Goal: Information Seeking & Learning: Learn about a topic

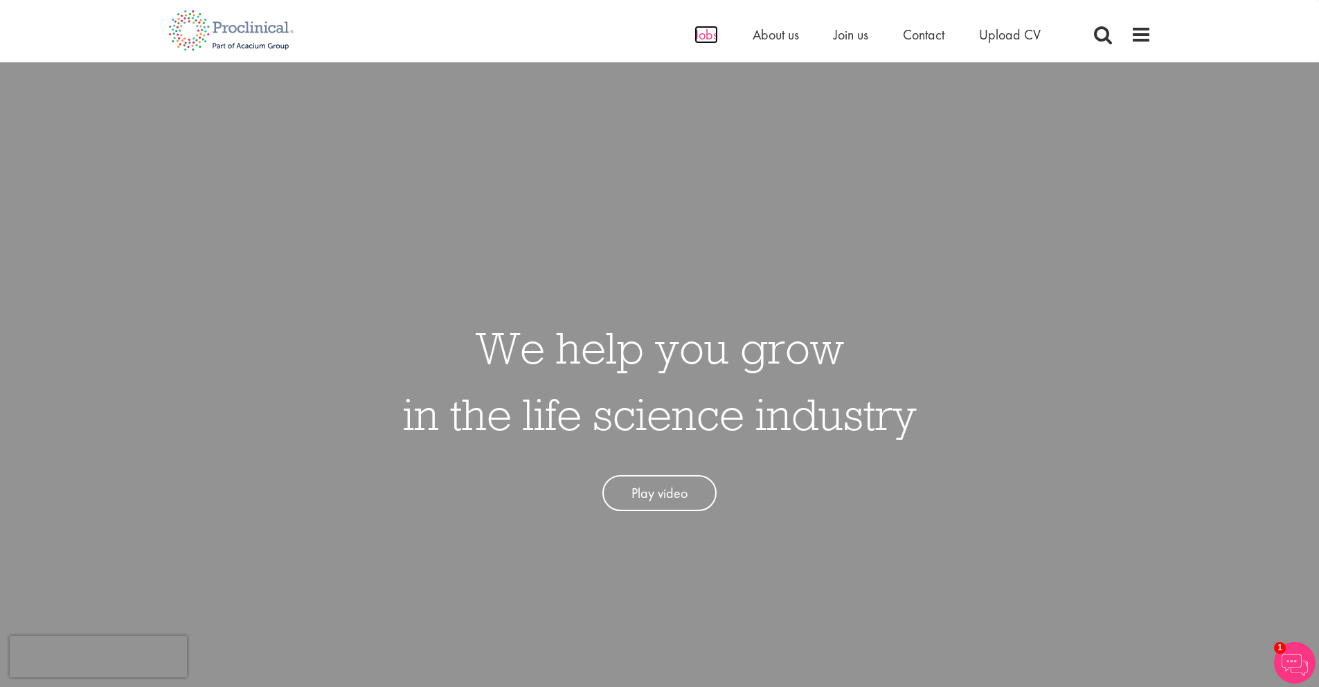
click at [711, 38] on span "Jobs" at bounding box center [707, 35] width 24 height 18
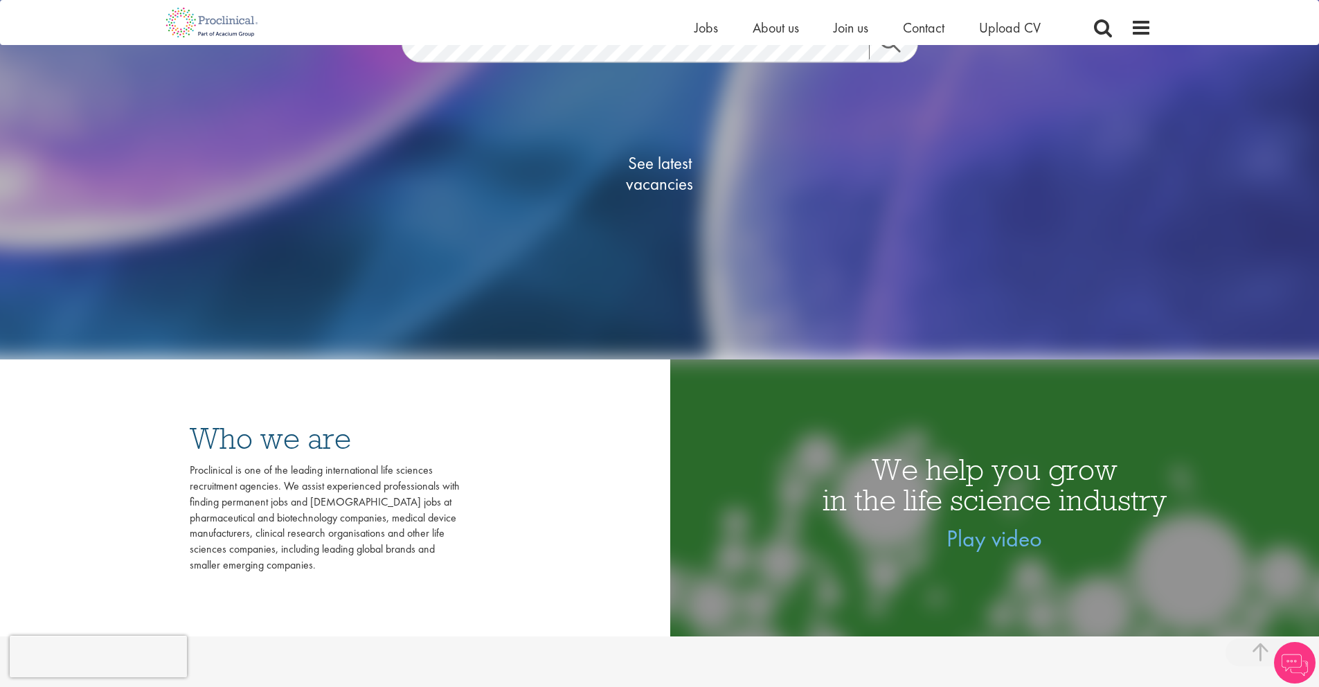
scroll to position [316, 0]
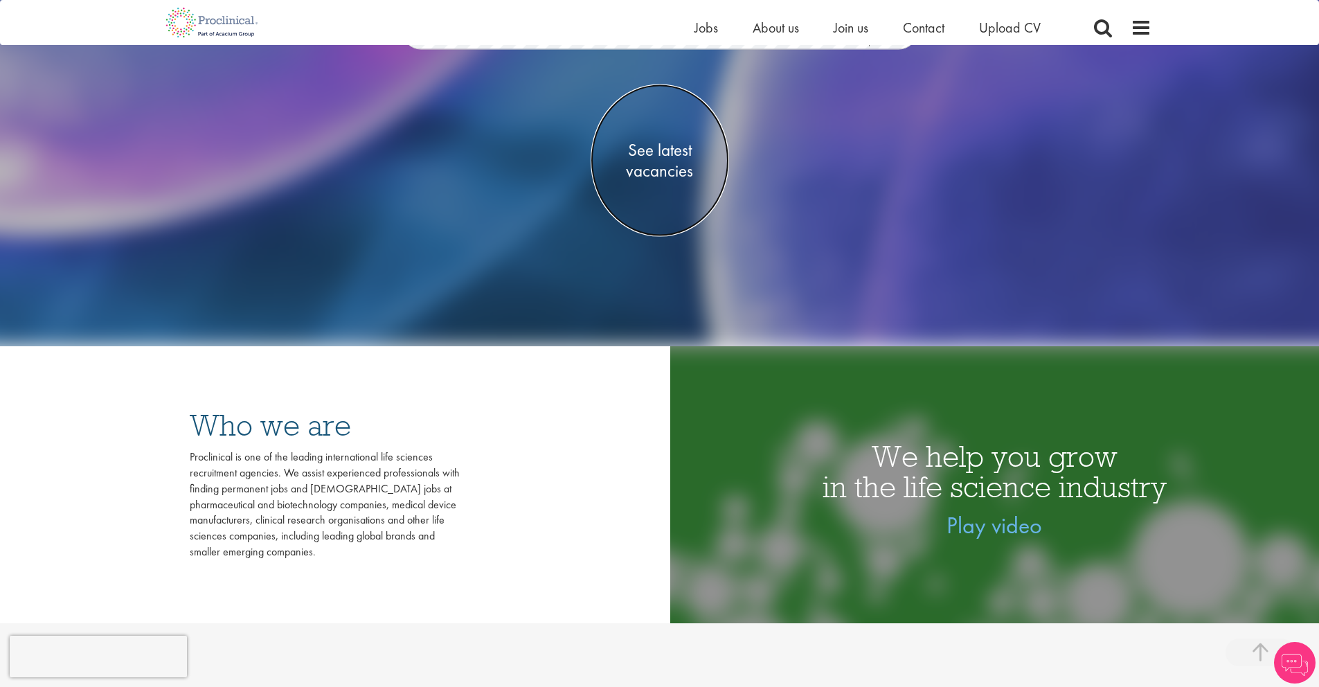
click at [668, 168] on span "See latest vacancies" at bounding box center [660, 160] width 139 height 42
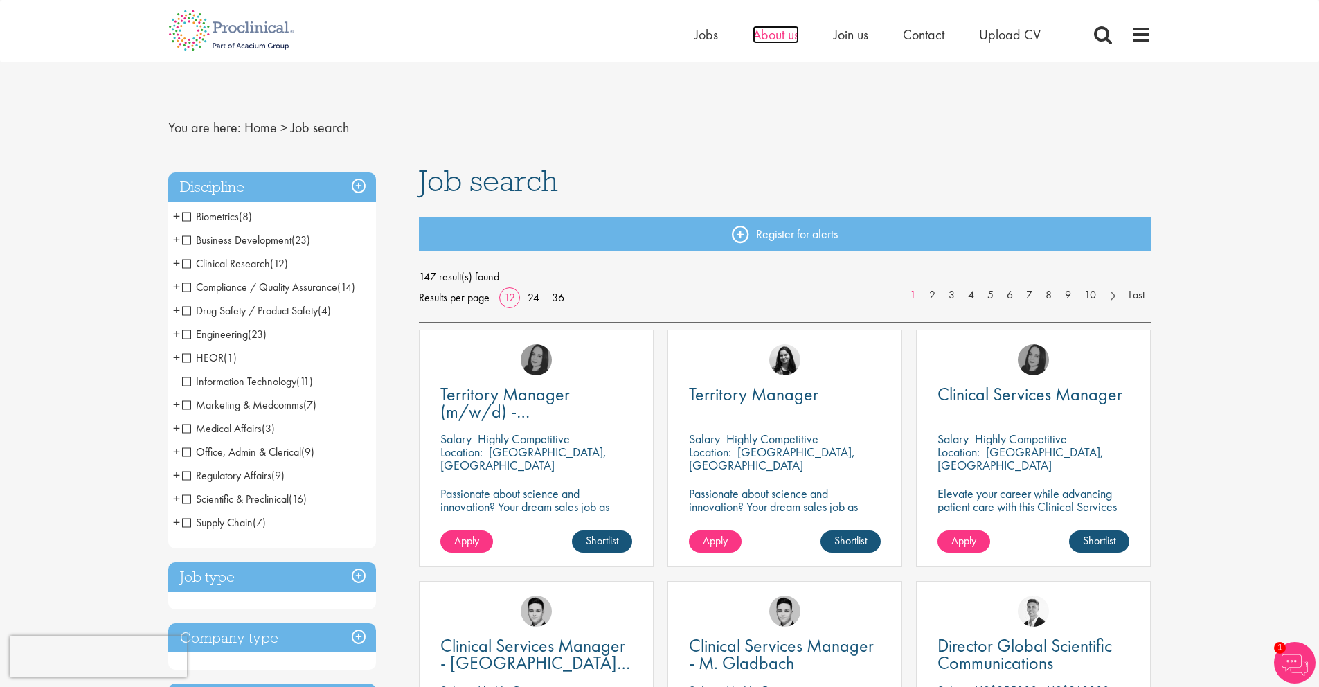
click at [772, 37] on span "About us" at bounding box center [776, 35] width 46 height 18
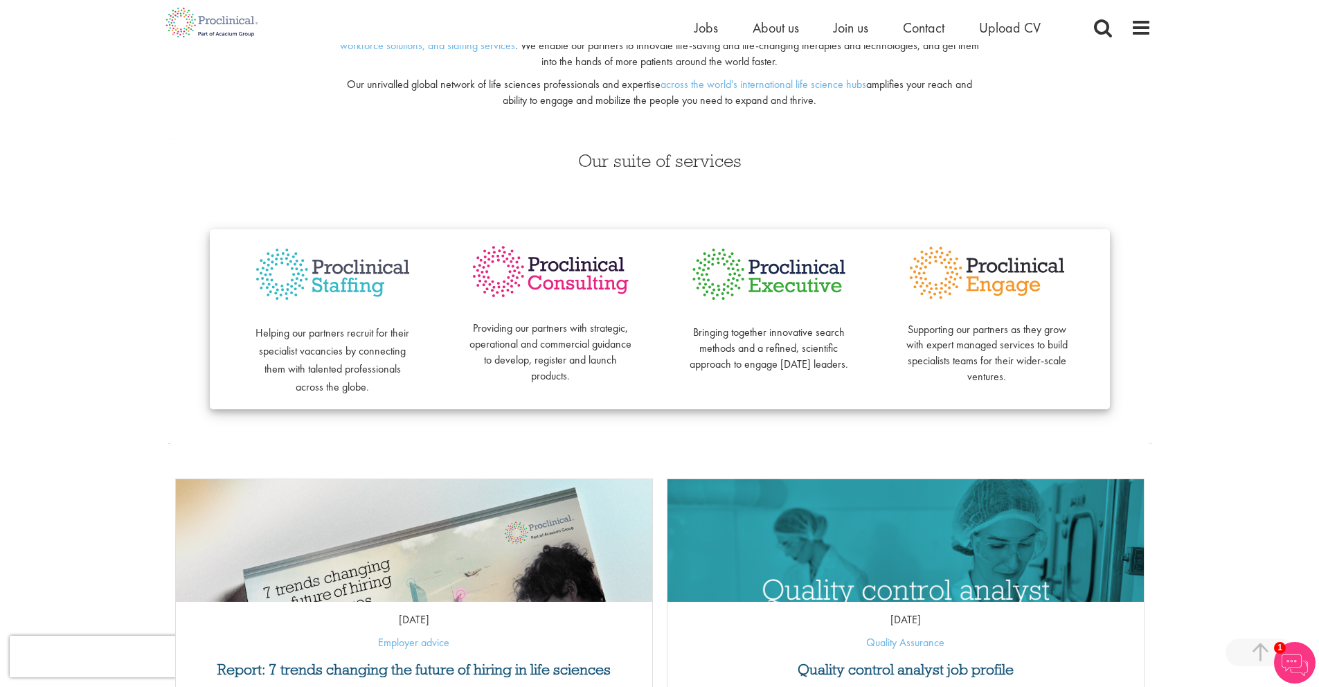
scroll to position [169, 0]
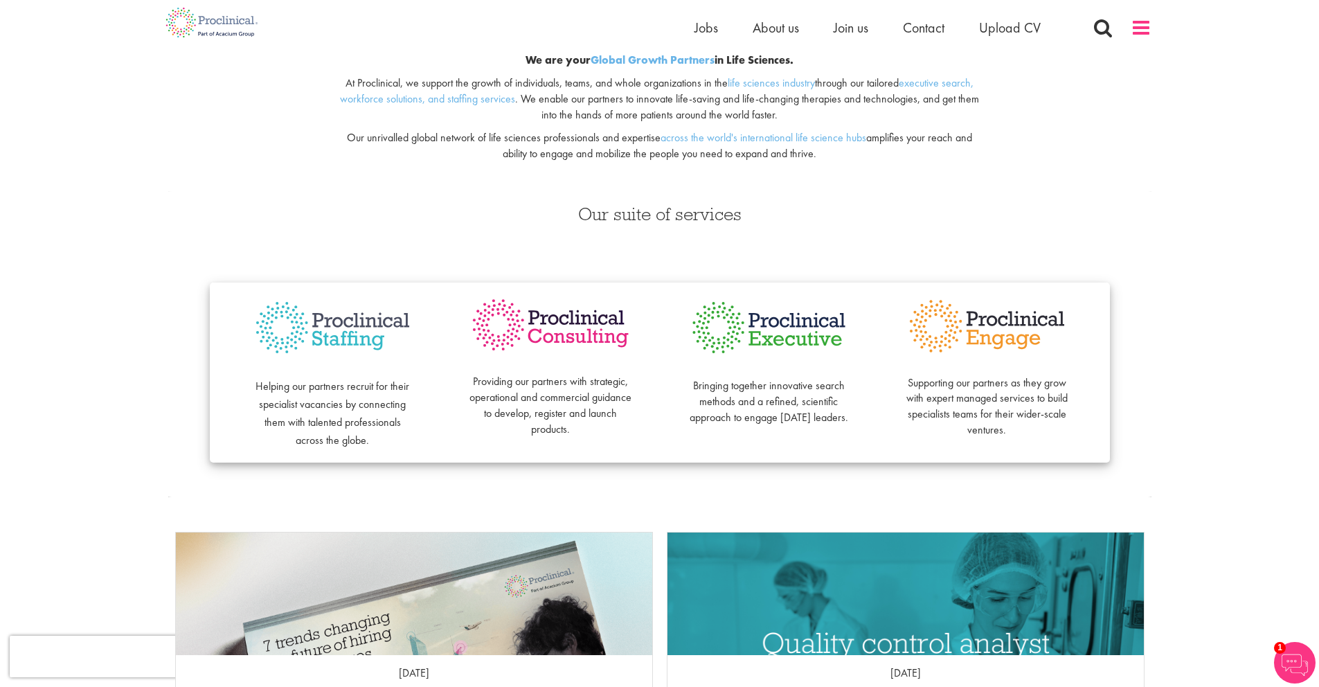
click at [1138, 26] on span at bounding box center [1141, 27] width 21 height 21
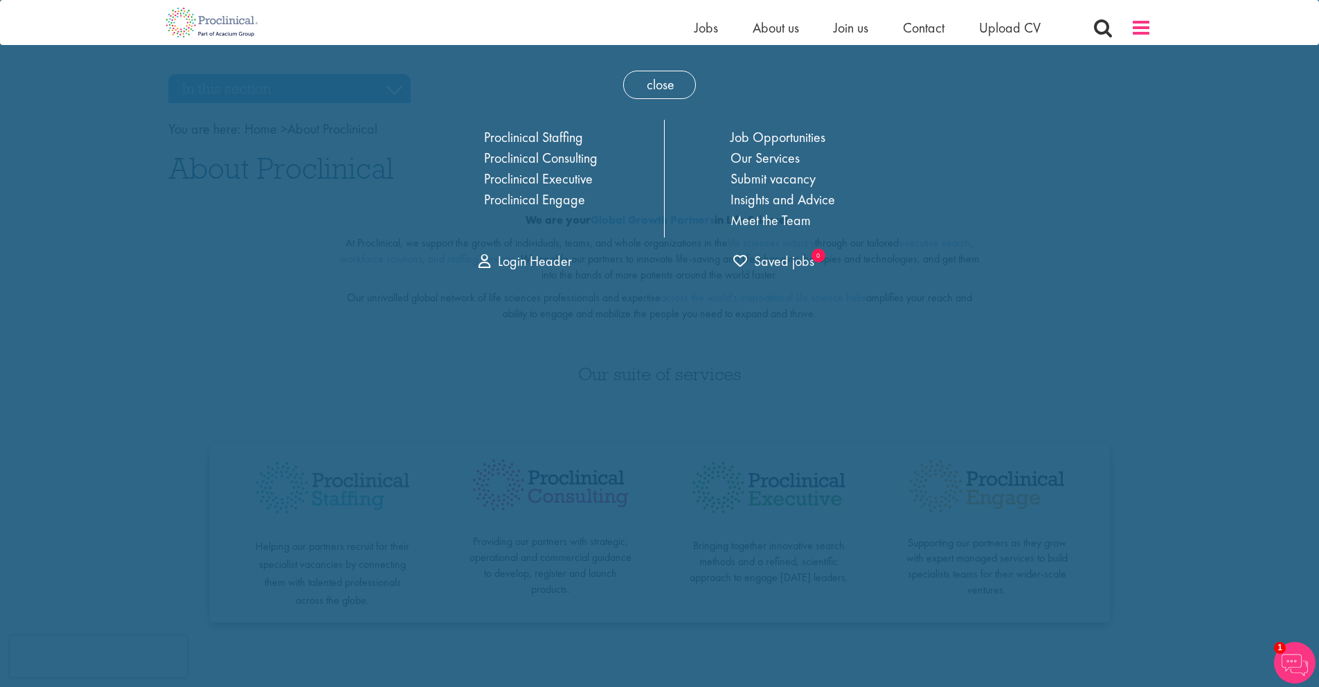
scroll to position [0, 0]
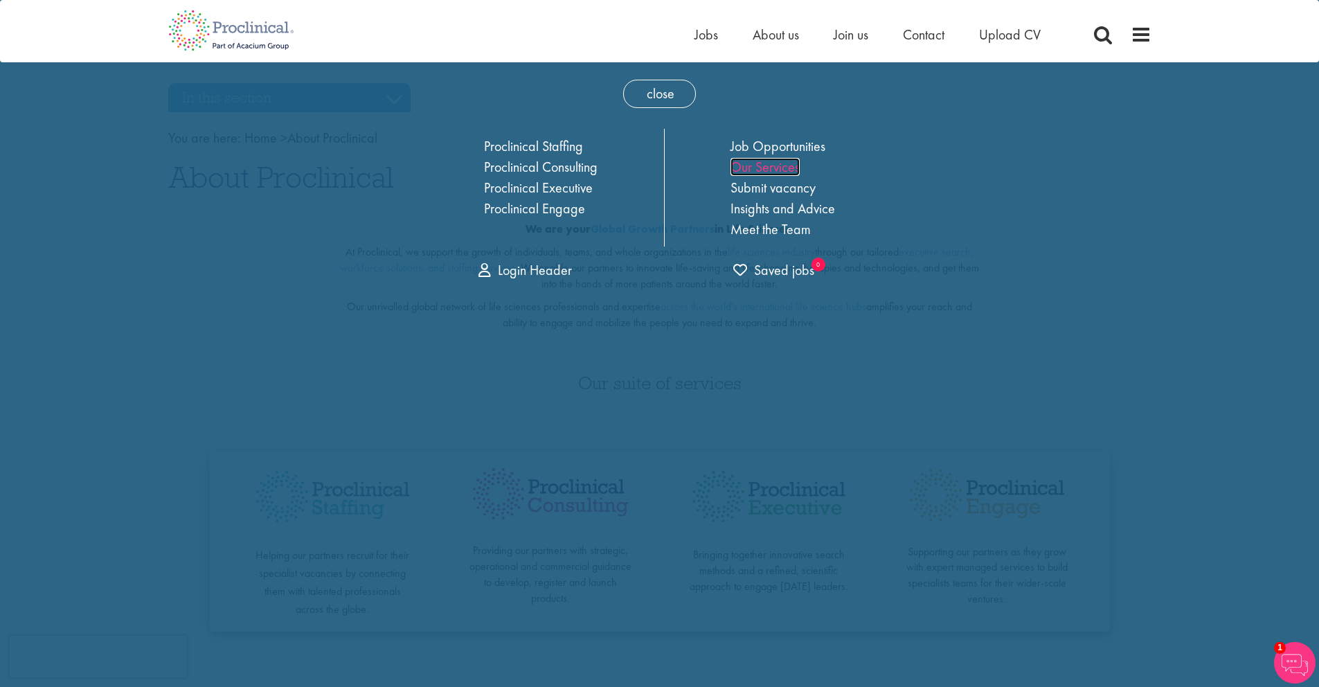
click at [773, 169] on link "Our Services" at bounding box center [765, 167] width 69 height 18
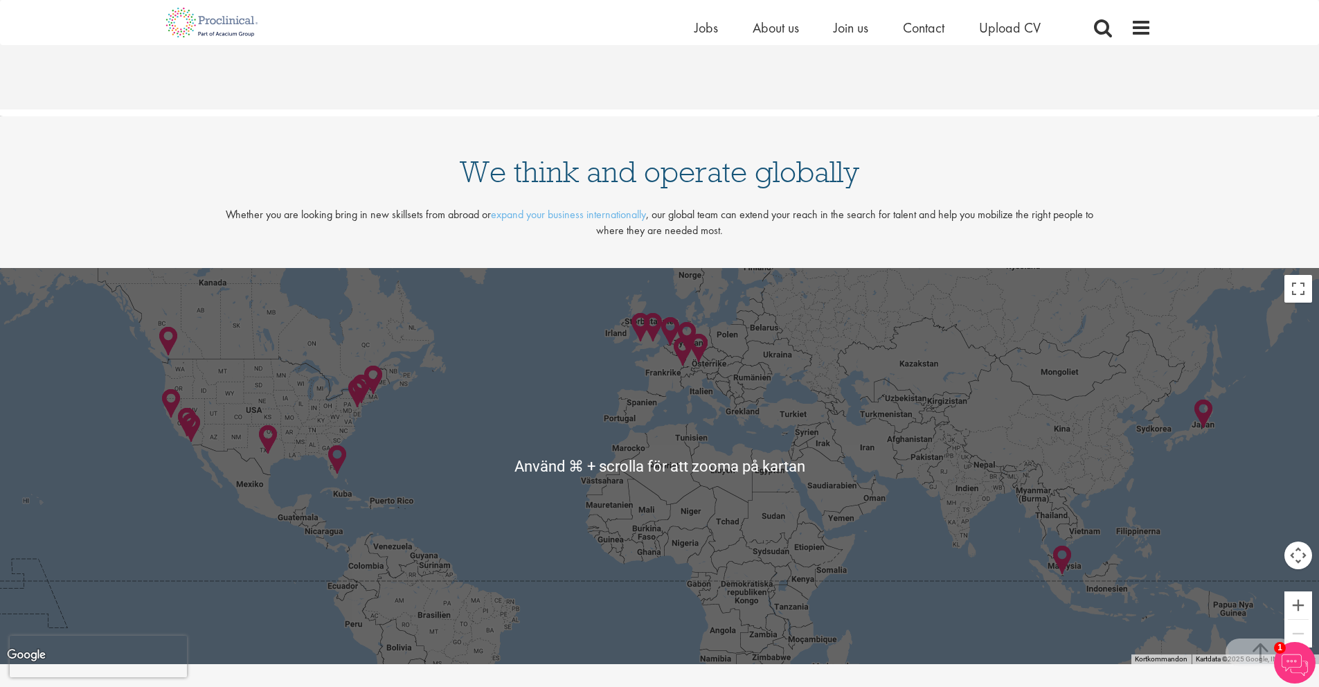
scroll to position [1370, 0]
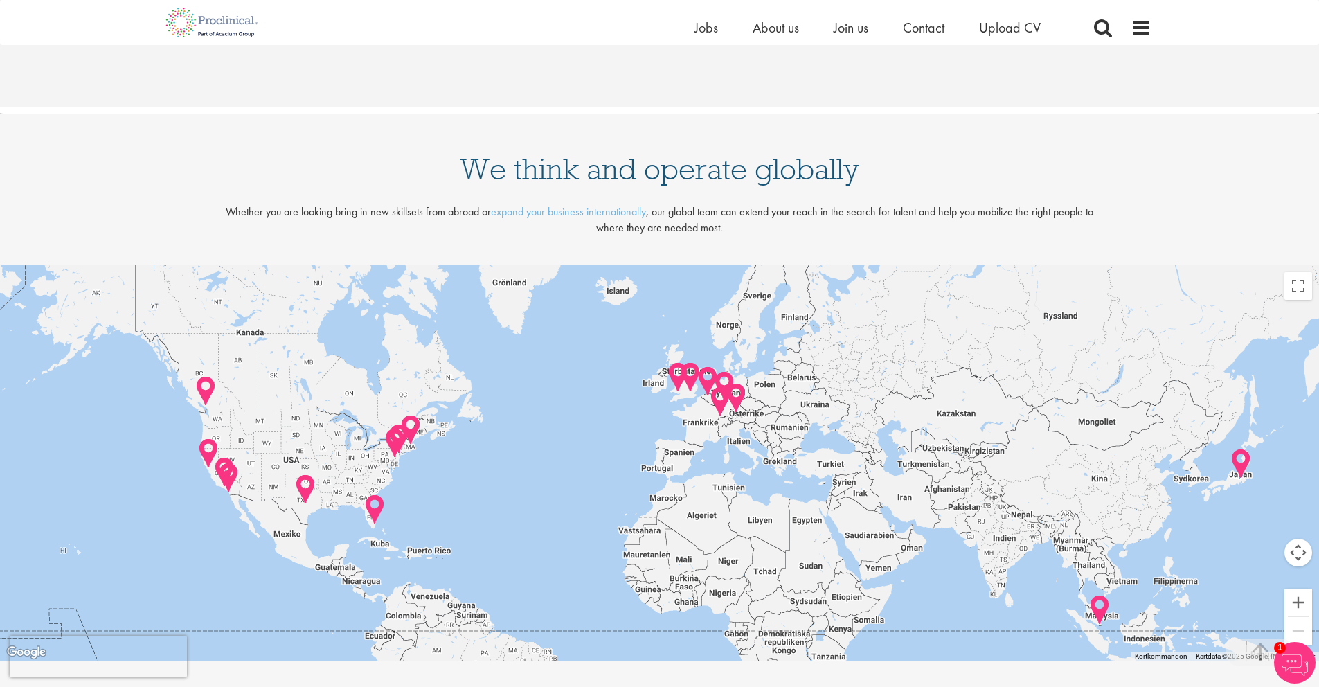
drag, startPoint x: 792, startPoint y: 413, endPoint x: 828, endPoint y: 467, distance: 65.1
click at [828, 467] on div at bounding box center [659, 463] width 1319 height 396
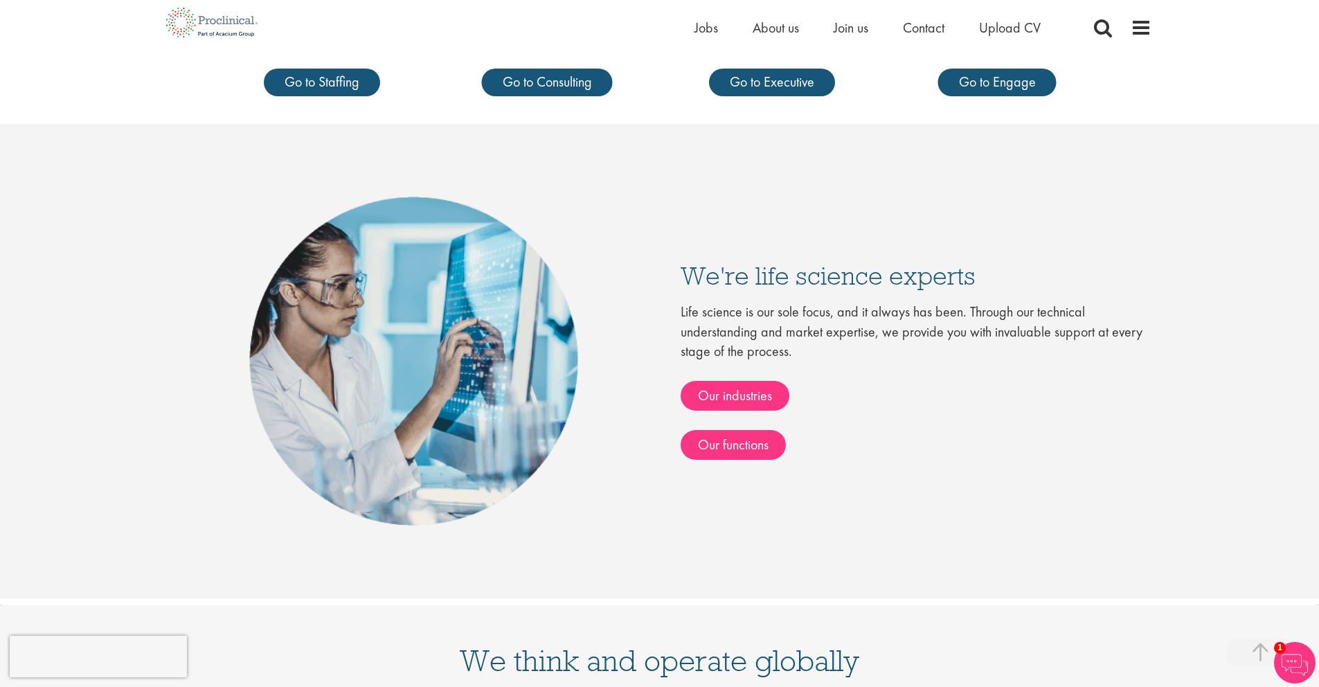
scroll to position [539, 0]
